Goal: Task Accomplishment & Management: Use online tool/utility

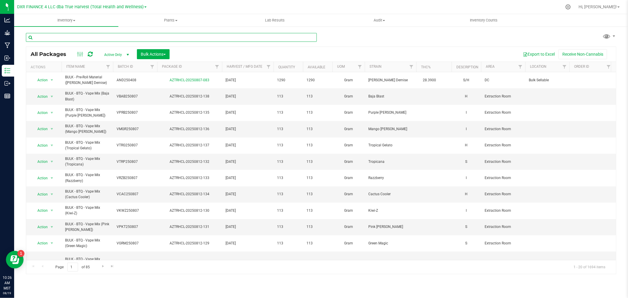
click at [84, 40] on input "text" at bounding box center [171, 37] width 291 height 9
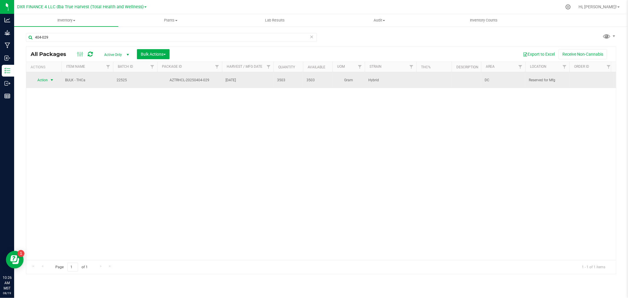
click at [49, 77] on span "select" at bounding box center [51, 80] width 7 height 8
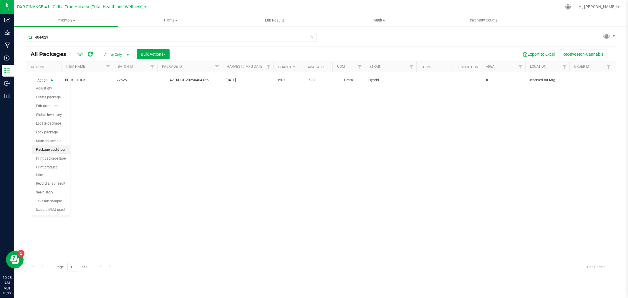
click at [53, 151] on li "Package audit log" at bounding box center [51, 149] width 38 height 9
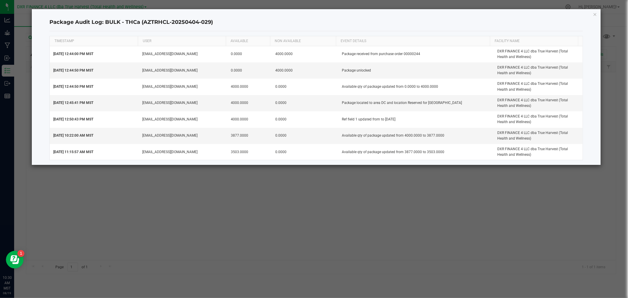
click at [301, 178] on ngb-modal-window "Package Audit Log: BULK - THCa (AZTRHCL-20250404-029) TIMESTAMP USER AVAILABLE …" at bounding box center [316, 149] width 632 height 298
click at [596, 14] on icon "button" at bounding box center [595, 14] width 4 height 7
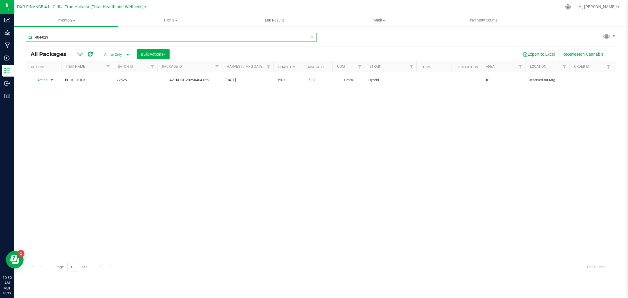
click at [87, 37] on input "404-029" at bounding box center [171, 37] width 291 height 9
click at [86, 37] on input "404-029" at bounding box center [171, 37] width 291 height 9
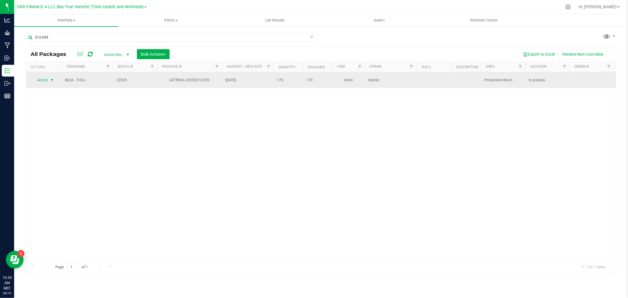
click at [43, 78] on span "Action" at bounding box center [40, 80] width 16 height 8
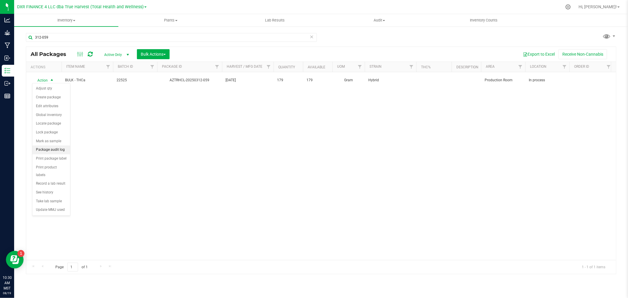
click at [51, 151] on li "Package audit log" at bounding box center [51, 149] width 38 height 9
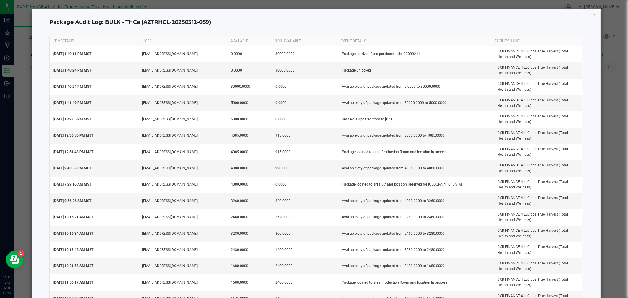
click at [593, 15] on icon "button" at bounding box center [595, 14] width 4 height 7
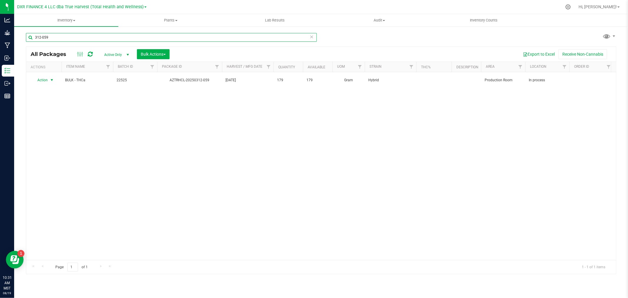
click at [60, 38] on input "312-059" at bounding box center [171, 37] width 291 height 9
type input "404-029"
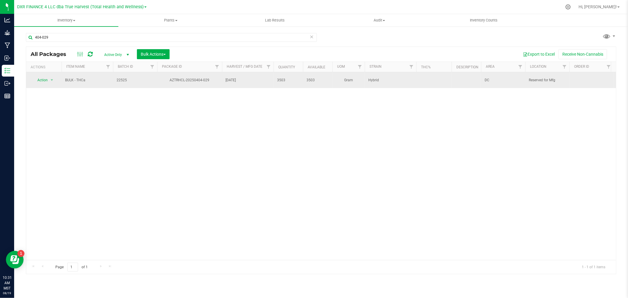
click at [45, 84] on td "Action Action Adjust qty Create package Edit attributes Global inventory Locate…" at bounding box center [43, 80] width 35 height 16
click at [45, 79] on span "Action" at bounding box center [40, 80] width 16 height 8
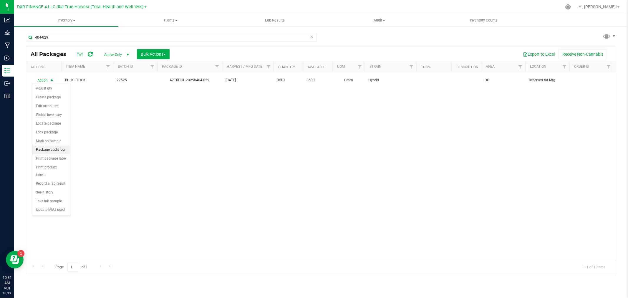
click at [51, 150] on li "Package audit log" at bounding box center [51, 149] width 38 height 9
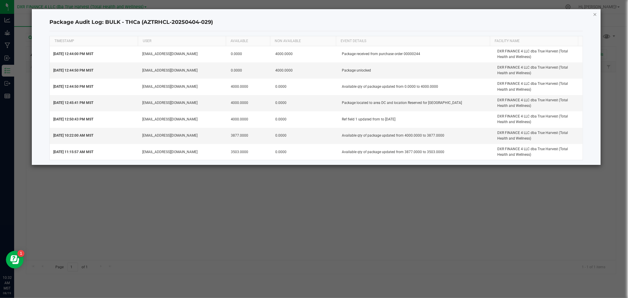
click at [594, 15] on icon "button" at bounding box center [595, 14] width 4 height 7
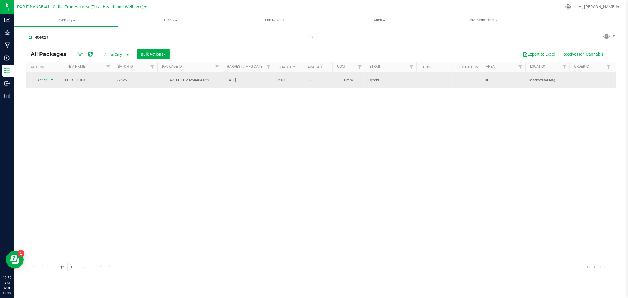
click at [50, 80] on span "select" at bounding box center [51, 80] width 5 height 5
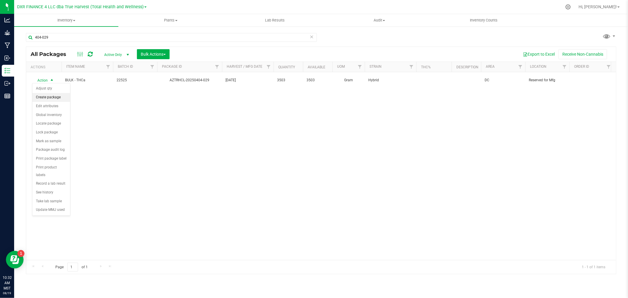
click at [51, 98] on li "Create package" at bounding box center [51, 97] width 38 height 9
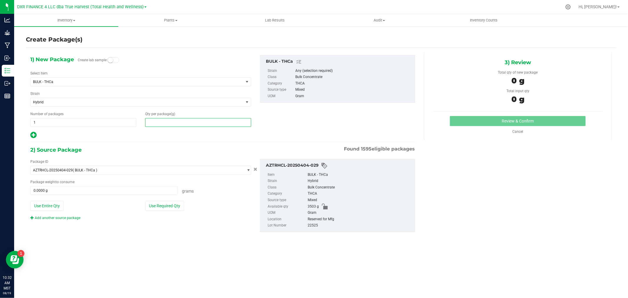
click at [156, 124] on span at bounding box center [198, 122] width 106 height 9
type input "46"
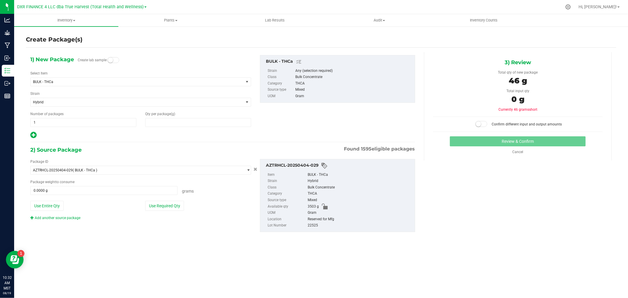
type input "46.0000"
click at [81, 190] on span "0.0000 g 0" at bounding box center [103, 190] width 147 height 9
click at [83, 190] on input "text" at bounding box center [104, 190] width 147 height 8
type input "100"
type input "100.0000 g"
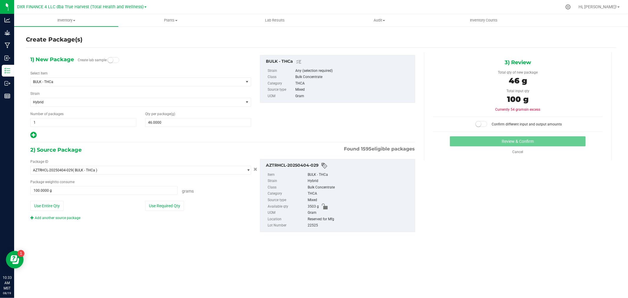
click at [463, 123] on div "Confirm different input and output amounts" at bounding box center [518, 124] width 152 height 6
click at [481, 122] on span at bounding box center [481, 124] width 12 height 6
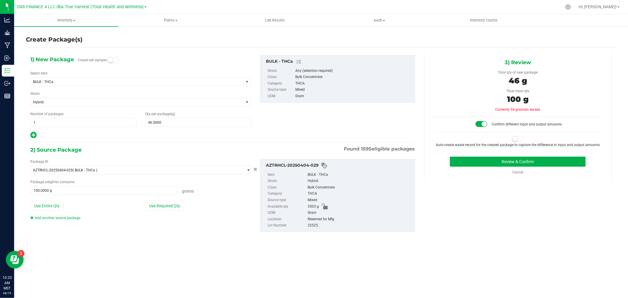
click at [519, 137] on span at bounding box center [518, 139] width 12 height 6
click at [530, 163] on button "Review & Confirm" at bounding box center [518, 162] width 136 height 10
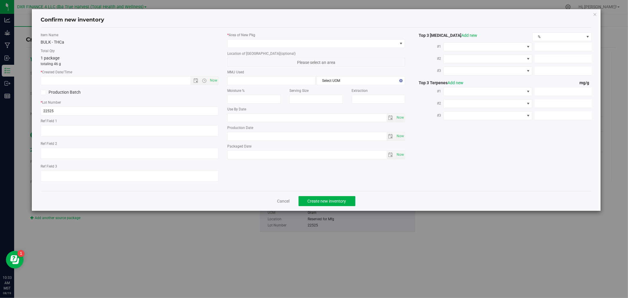
type textarea "2025-02-25"
click at [93, 131] on textarea at bounding box center [130, 130] width 178 height 11
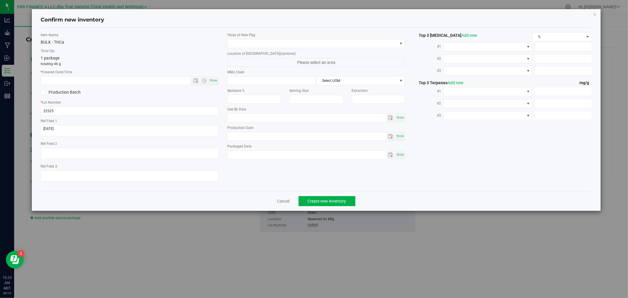
click at [100, 74] on label "* Created Date/Time" at bounding box center [130, 71] width 178 height 5
click at [100, 82] on input "text" at bounding box center [121, 81] width 160 height 8
paste input "2025-02-25"
type input "2/25/2025 10:33 AM"
click at [240, 45] on span at bounding box center [313, 43] width 170 height 8
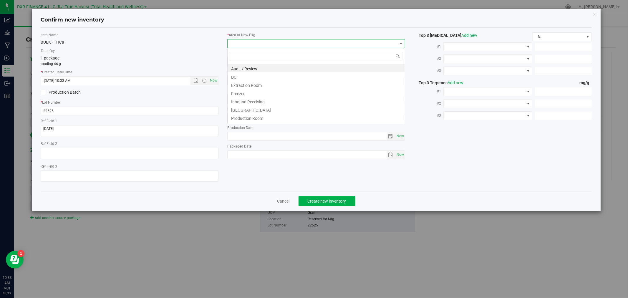
scroll to position [9, 178]
click at [246, 117] on li "Production Room" at bounding box center [316, 117] width 177 height 8
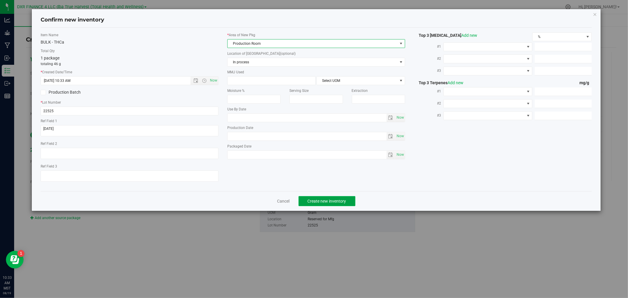
click at [334, 202] on span "Create new inventory" at bounding box center [327, 201] width 39 height 5
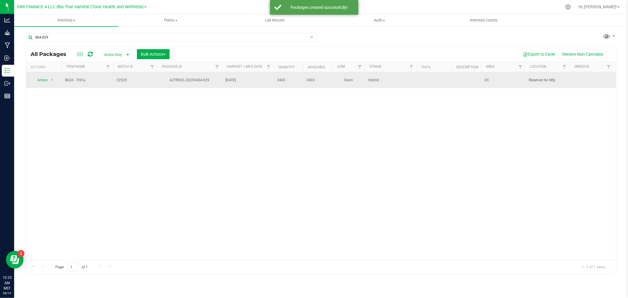
drag, startPoint x: 83, startPoint y: 78, endPoint x: 64, endPoint y: 77, distance: 19.2
click at [64, 77] on td "BULK - THCa" at bounding box center [88, 80] width 52 height 16
click at [94, 77] on span "BULK - THCa" at bounding box center [87, 80] width 44 height 6
drag, startPoint x: 90, startPoint y: 78, endPoint x: 64, endPoint y: 80, distance: 26.2
click at [65, 80] on span "BULK - THCa" at bounding box center [87, 80] width 44 height 6
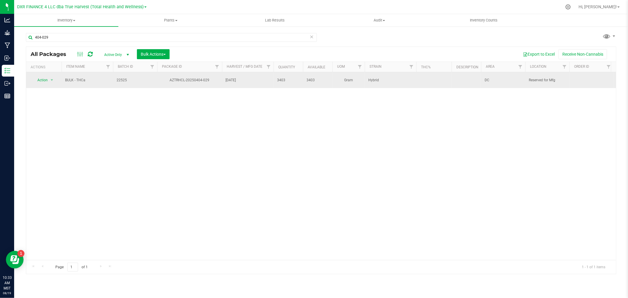
copy span "BULK - THCa"
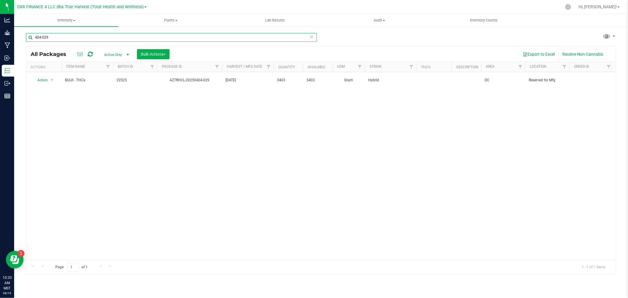
click at [49, 34] on input "404-029" at bounding box center [171, 37] width 291 height 9
paste input "BULK - THCa"
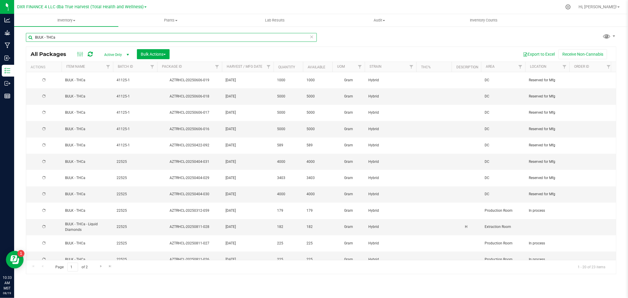
type input "BULK - THCa"
click at [183, 69] on th "Package ID" at bounding box center [189, 67] width 65 height 10
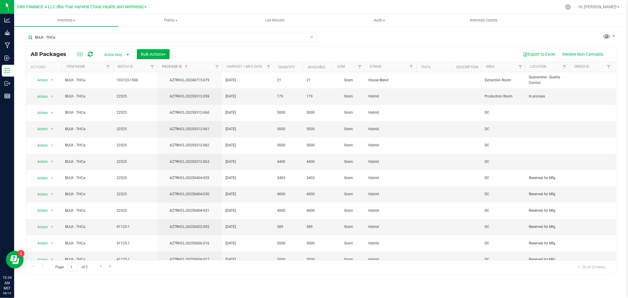
click at [181, 68] on link "Package ID" at bounding box center [175, 66] width 27 height 4
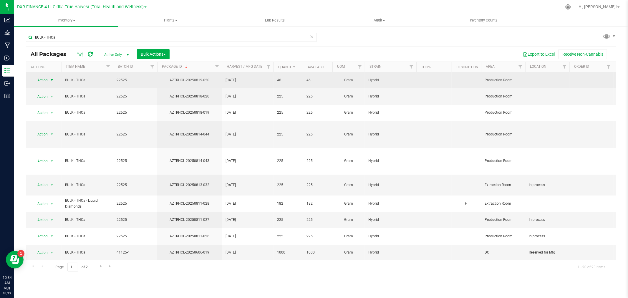
click at [44, 79] on span "Action" at bounding box center [40, 80] width 16 height 8
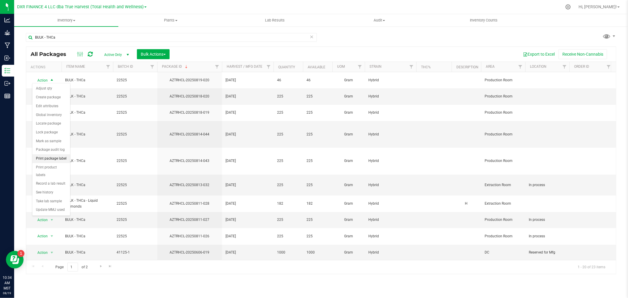
click at [56, 158] on li "Print package label" at bounding box center [51, 158] width 38 height 9
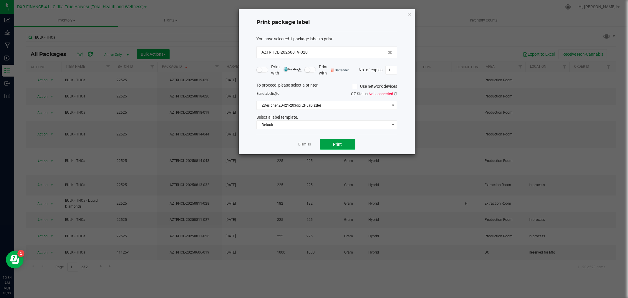
click at [346, 140] on button "Print" at bounding box center [337, 144] width 35 height 11
click at [302, 144] on link "Dismiss" at bounding box center [305, 144] width 13 height 5
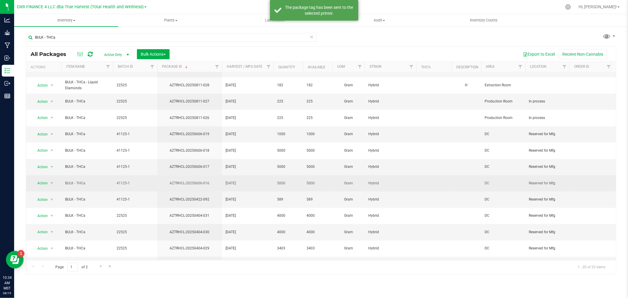
scroll to position [125, 0]
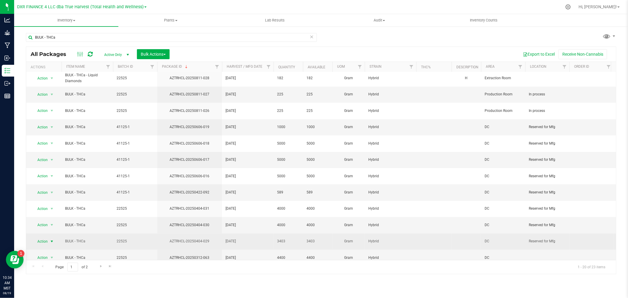
click at [41, 237] on span "Action" at bounding box center [40, 241] width 16 height 8
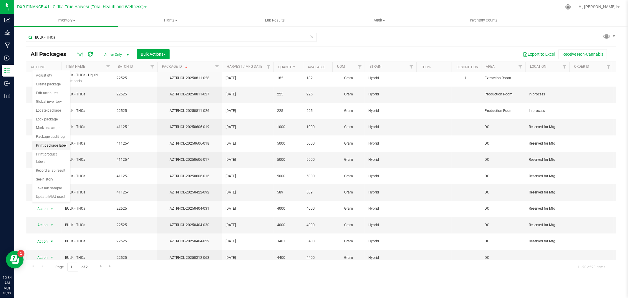
click at [52, 143] on li "Print package label" at bounding box center [51, 145] width 38 height 9
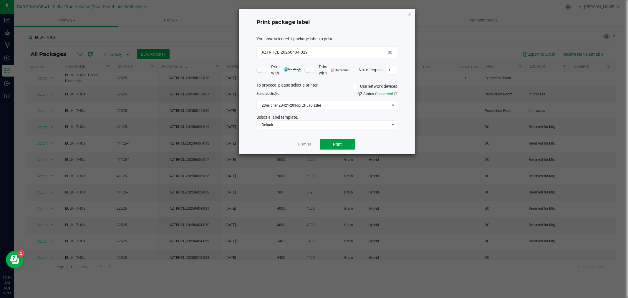
click at [336, 143] on span "Print" at bounding box center [337, 144] width 9 height 5
click at [302, 142] on link "Dismiss" at bounding box center [305, 144] width 13 height 5
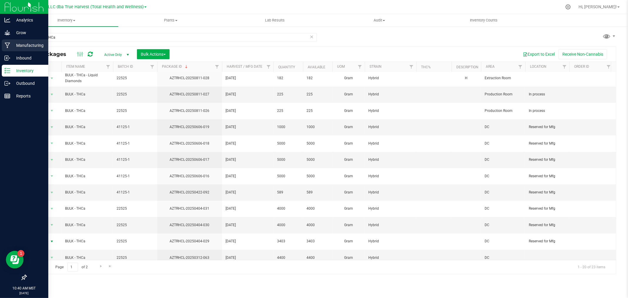
click at [16, 48] on p "Manufacturing" at bounding box center [27, 45] width 35 height 7
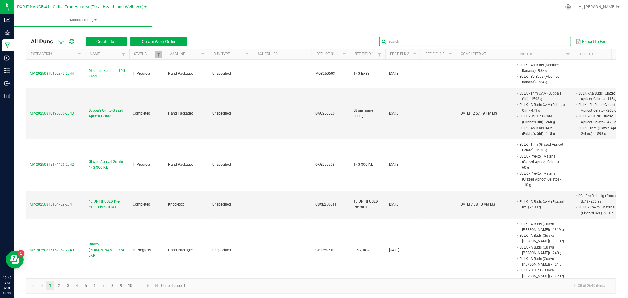
click at [558, 42] on global-search-input-ngx at bounding box center [474, 41] width 191 height 4
type input "btq"
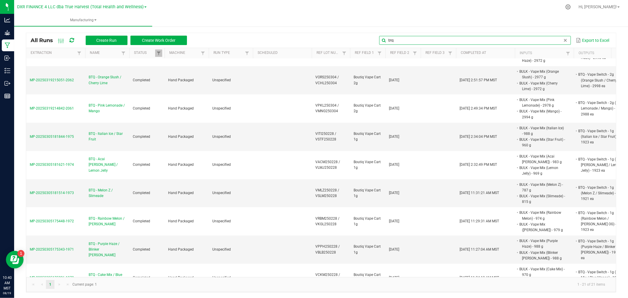
scroll to position [334, 0]
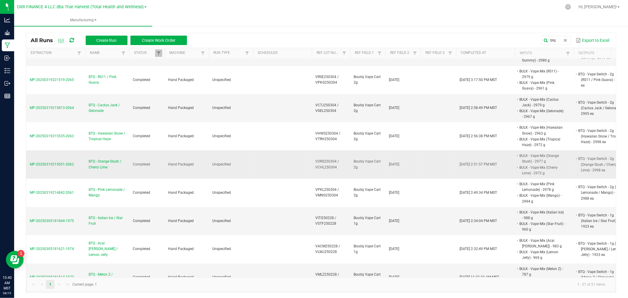
click at [92, 159] on span "BTQ - Orange Slush / Cherry Lime" at bounding box center [107, 164] width 37 height 11
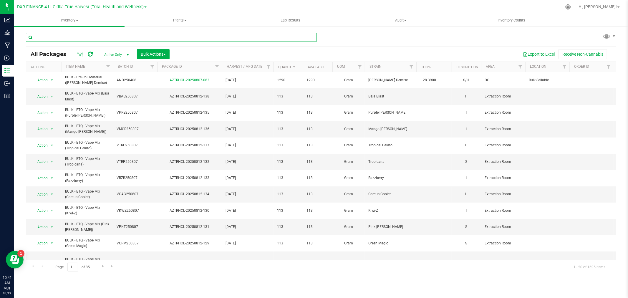
click at [73, 38] on input "text" at bounding box center [171, 37] width 291 height 9
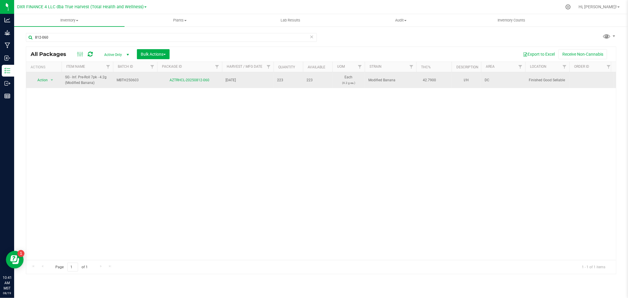
click at [48, 81] on span "select" at bounding box center [51, 80] width 7 height 8
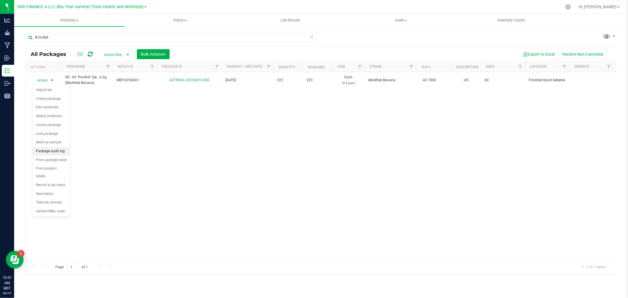
click at [49, 151] on li "Package audit log" at bounding box center [51, 151] width 38 height 9
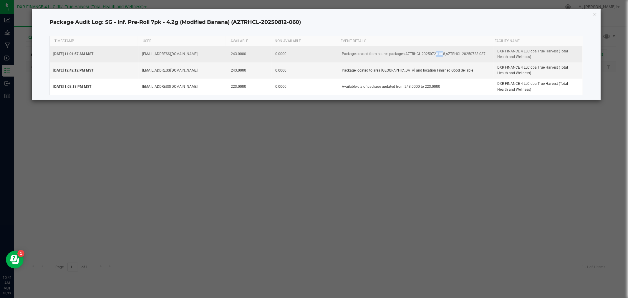
drag, startPoint x: 430, startPoint y: 54, endPoint x: 436, endPoint y: 55, distance: 6.5
click at [437, 55] on td "Package created from source packages AZTRHCL-20250728-088,AZTRHCL-20250728-087" at bounding box center [415, 54] width 155 height 16
click at [429, 54] on td "Package created from source packages AZTRHCL-20250728-088,AZTRHCL-20250728-087" at bounding box center [415, 54] width 155 height 16
drag, startPoint x: 427, startPoint y: 53, endPoint x: 441, endPoint y: 56, distance: 14.1
click at [441, 56] on td "Package created from source packages AZTRHCL-20250728-088,AZTRHCL-20250728-087" at bounding box center [415, 54] width 155 height 16
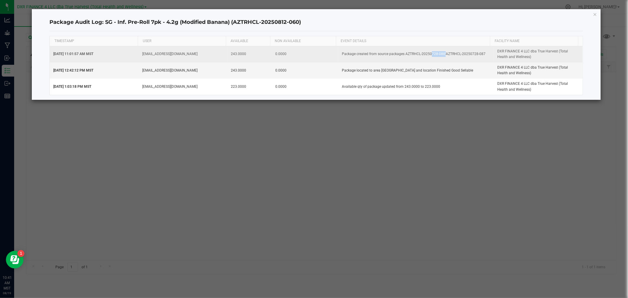
copy td "0728-088"
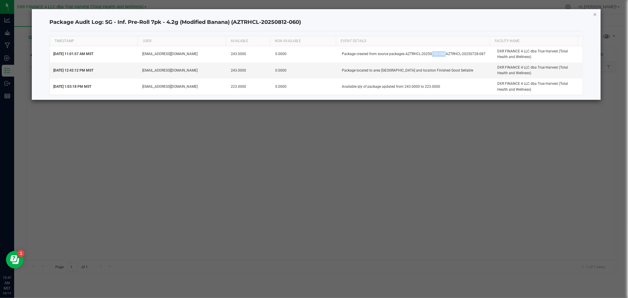
click at [593, 15] on icon "button" at bounding box center [595, 14] width 4 height 7
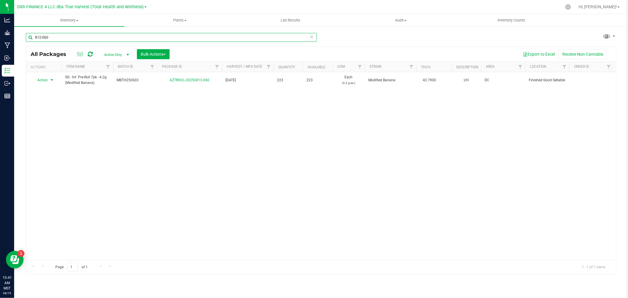
click at [108, 38] on input "812-060" at bounding box center [171, 37] width 291 height 9
click at [109, 38] on input "812-060" at bounding box center [171, 37] width 291 height 9
paste input "0728-088"
type input "0728-088"
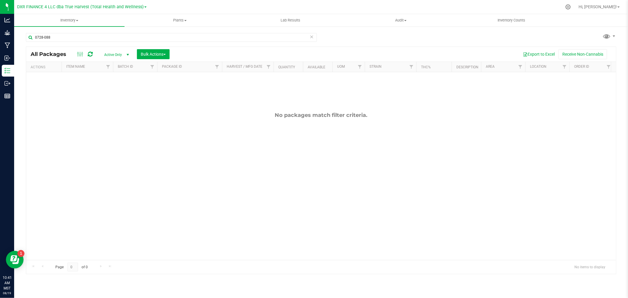
click at [112, 54] on span "Active Only" at bounding box center [115, 55] width 32 height 8
click at [119, 89] on li "All" at bounding box center [115, 90] width 32 height 9
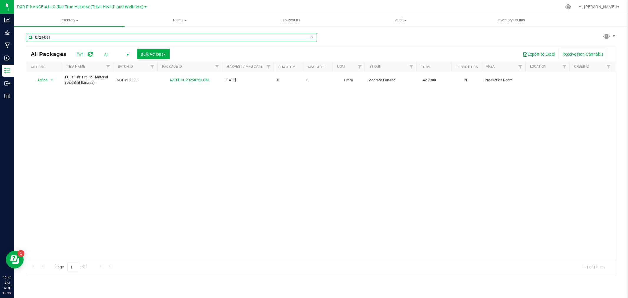
click at [59, 37] on input "0728-088" at bounding box center [171, 37] width 291 height 9
click at [60, 37] on input "0728-088" at bounding box center [171, 37] width 291 height 9
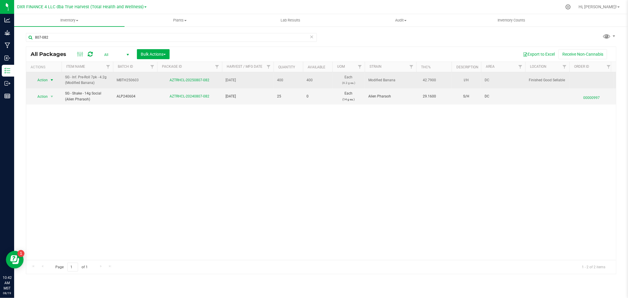
click at [44, 82] on span "Action" at bounding box center [40, 80] width 16 height 8
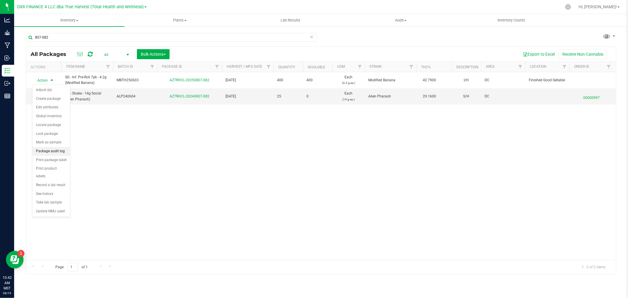
click at [49, 153] on li "Package audit log" at bounding box center [51, 151] width 38 height 9
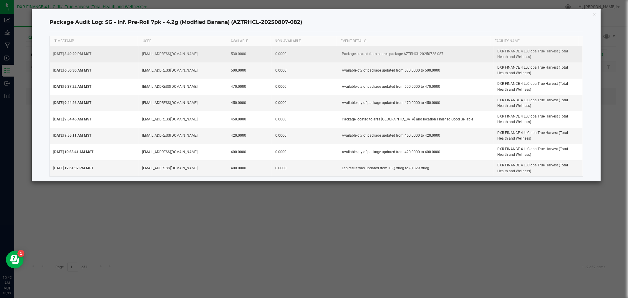
drag, startPoint x: 426, startPoint y: 54, endPoint x: 443, endPoint y: 55, distance: 16.5
click at [443, 55] on td "Package created from source package AZTRHCL-20250728-087" at bounding box center [415, 54] width 155 height 16
copy td "728-087"
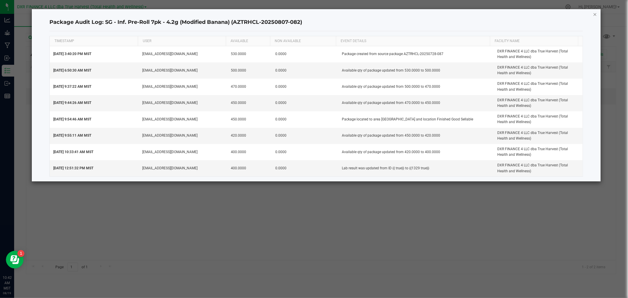
click at [596, 15] on icon "button" at bounding box center [595, 14] width 4 height 7
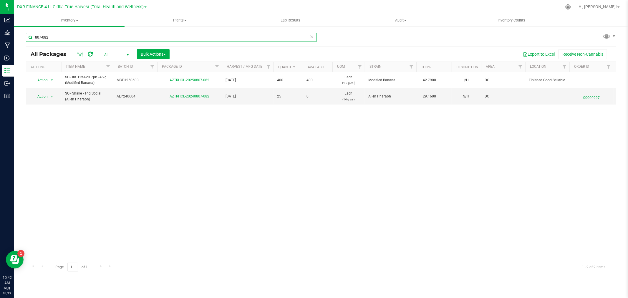
click at [116, 34] on input "807-082" at bounding box center [171, 37] width 291 height 9
click at [117, 35] on input "807-082" at bounding box center [171, 37] width 291 height 9
paste input "728-087"
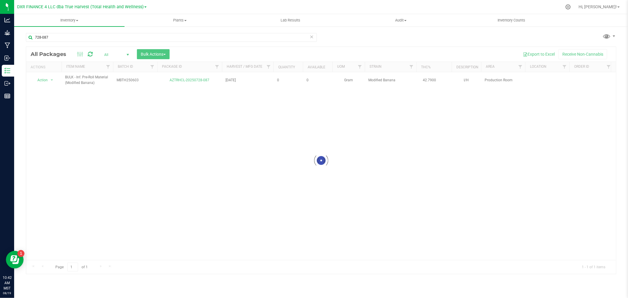
click at [116, 53] on div at bounding box center [321, 160] width 590 height 227
click at [126, 54] on span "select" at bounding box center [127, 54] width 5 height 5
click at [116, 89] on li "All" at bounding box center [115, 90] width 32 height 9
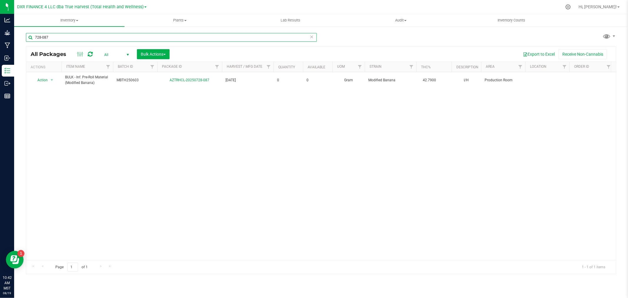
click at [110, 41] on input "728-087" at bounding box center [171, 37] width 291 height 9
type input "728-08"
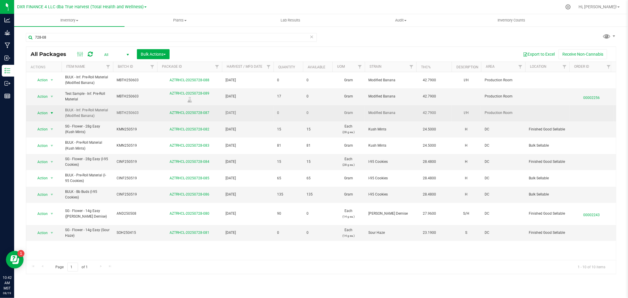
click at [42, 112] on span "Action" at bounding box center [40, 113] width 16 height 8
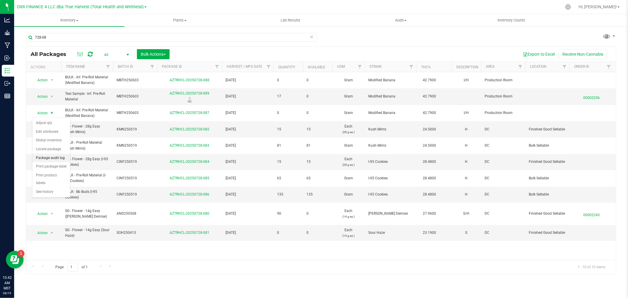
click at [50, 157] on li "Package audit log" at bounding box center [51, 158] width 38 height 9
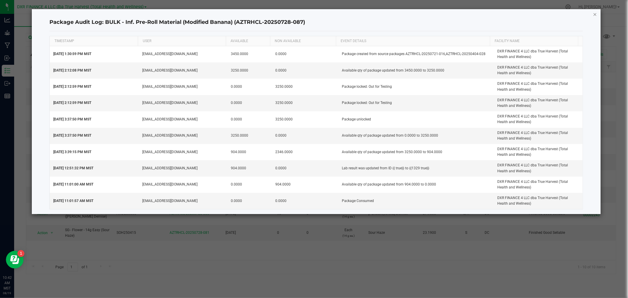
click at [596, 13] on icon "button" at bounding box center [595, 14] width 4 height 7
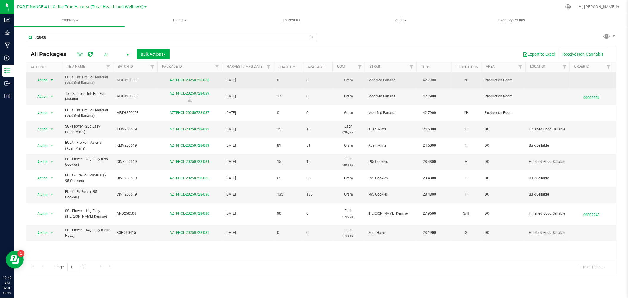
click at [46, 80] on span "Action" at bounding box center [40, 80] width 16 height 8
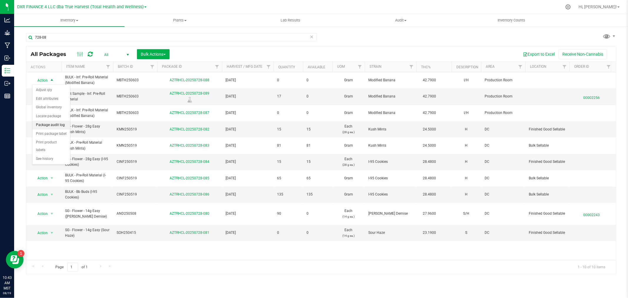
click at [54, 125] on li "Package audit log" at bounding box center [51, 125] width 38 height 9
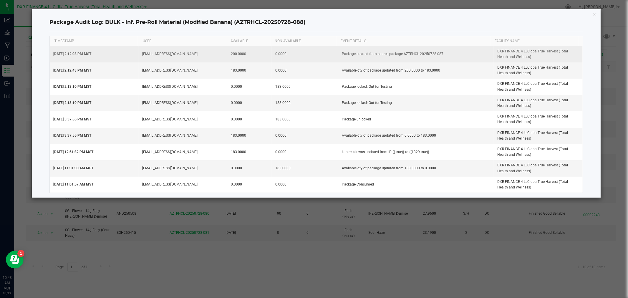
drag, startPoint x: 426, startPoint y: 54, endPoint x: 442, endPoint y: 56, distance: 15.4
click at [442, 56] on td "Package created from source package AZTRHCL-20250728-087" at bounding box center [415, 54] width 155 height 16
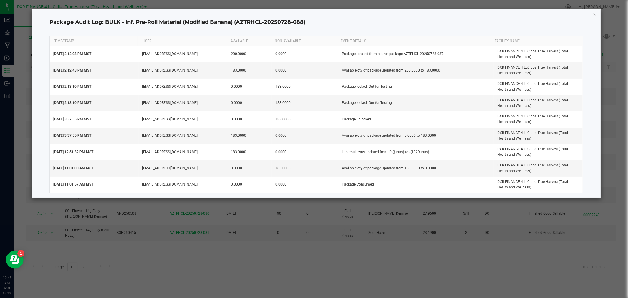
click at [595, 13] on icon "button" at bounding box center [595, 14] width 4 height 7
